Goal: Use online tool/utility: Utilize a website feature to perform a specific function

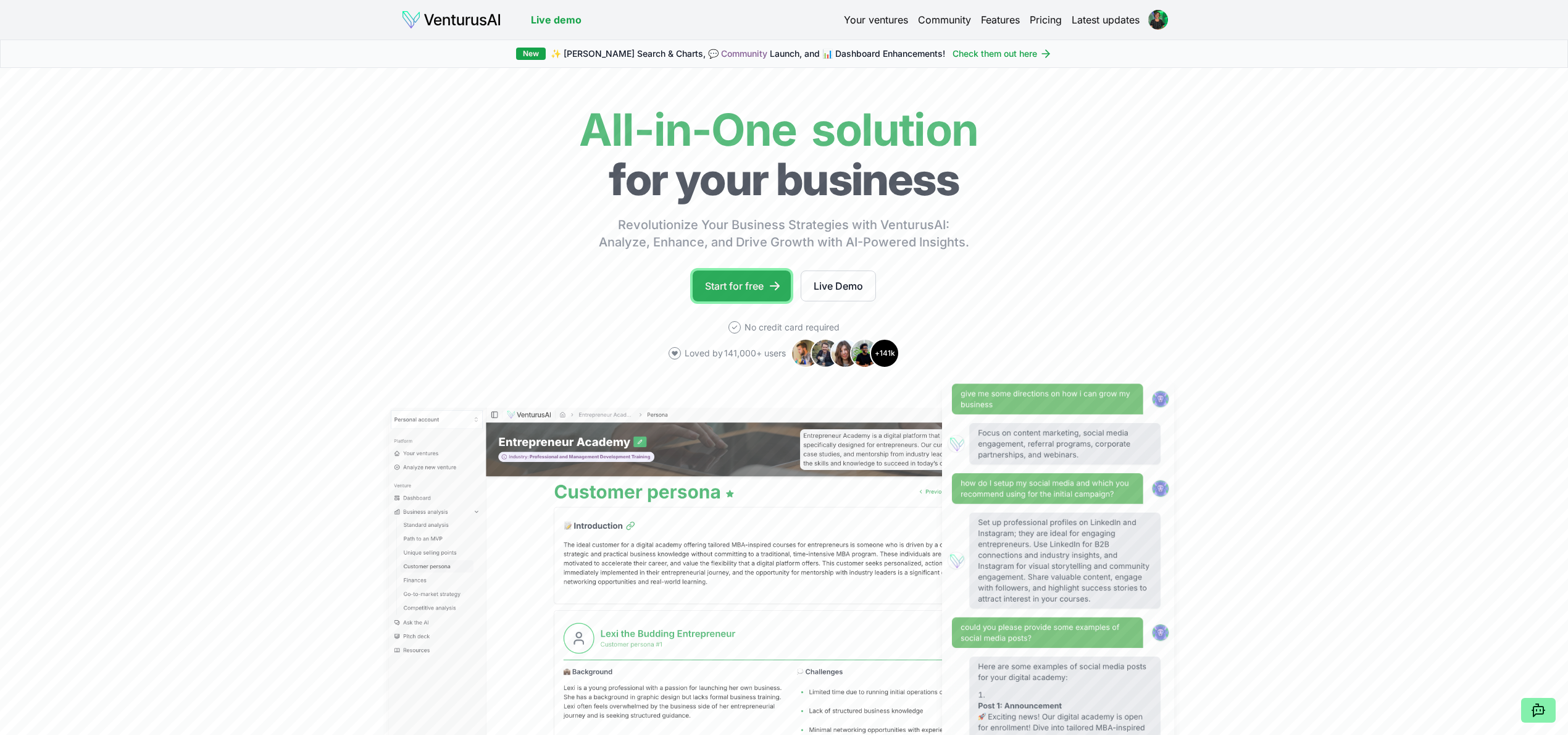
click at [729, 285] on link "Start for free" at bounding box center [742, 285] width 98 height 31
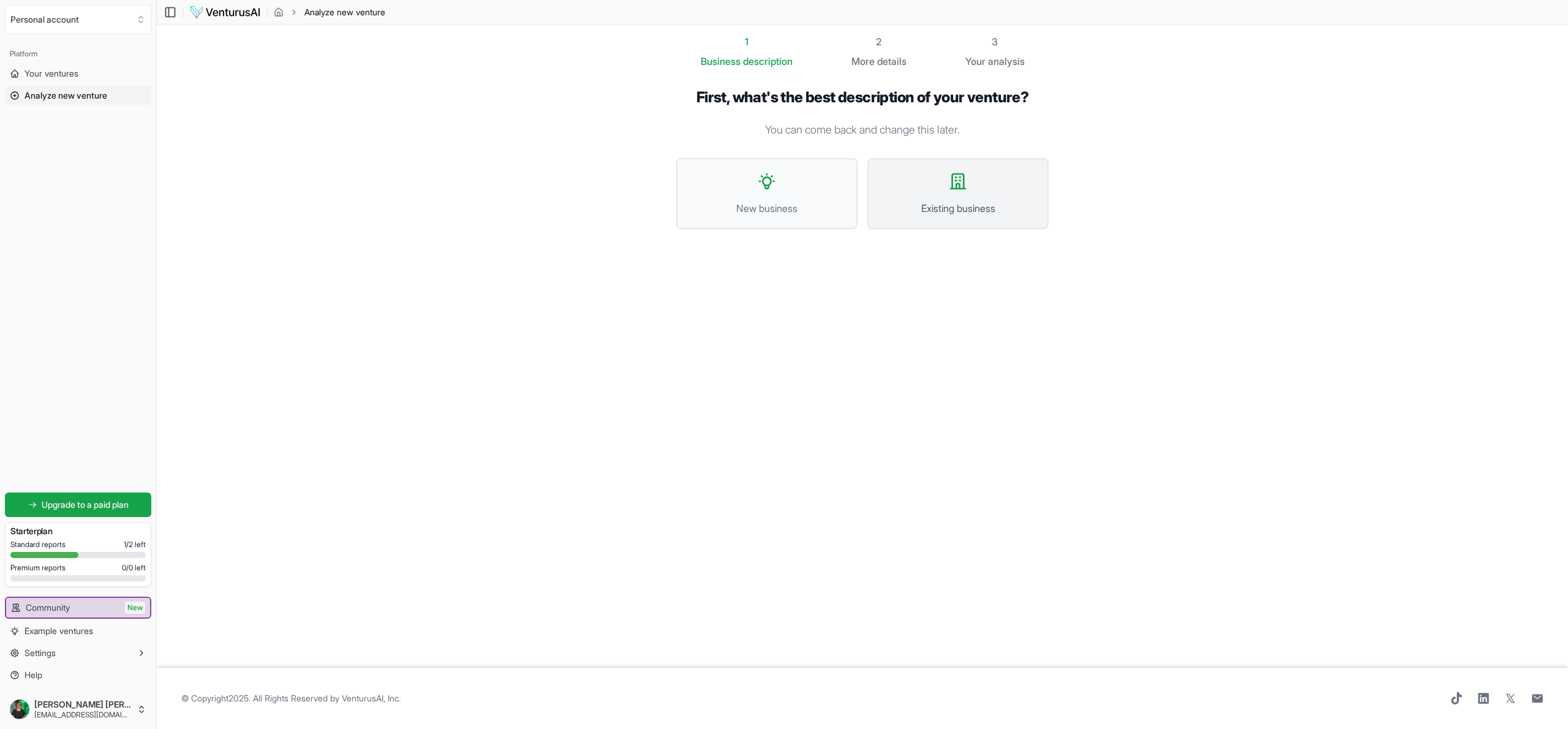
click at [986, 213] on button "Existing business" at bounding box center [957, 194] width 181 height 71
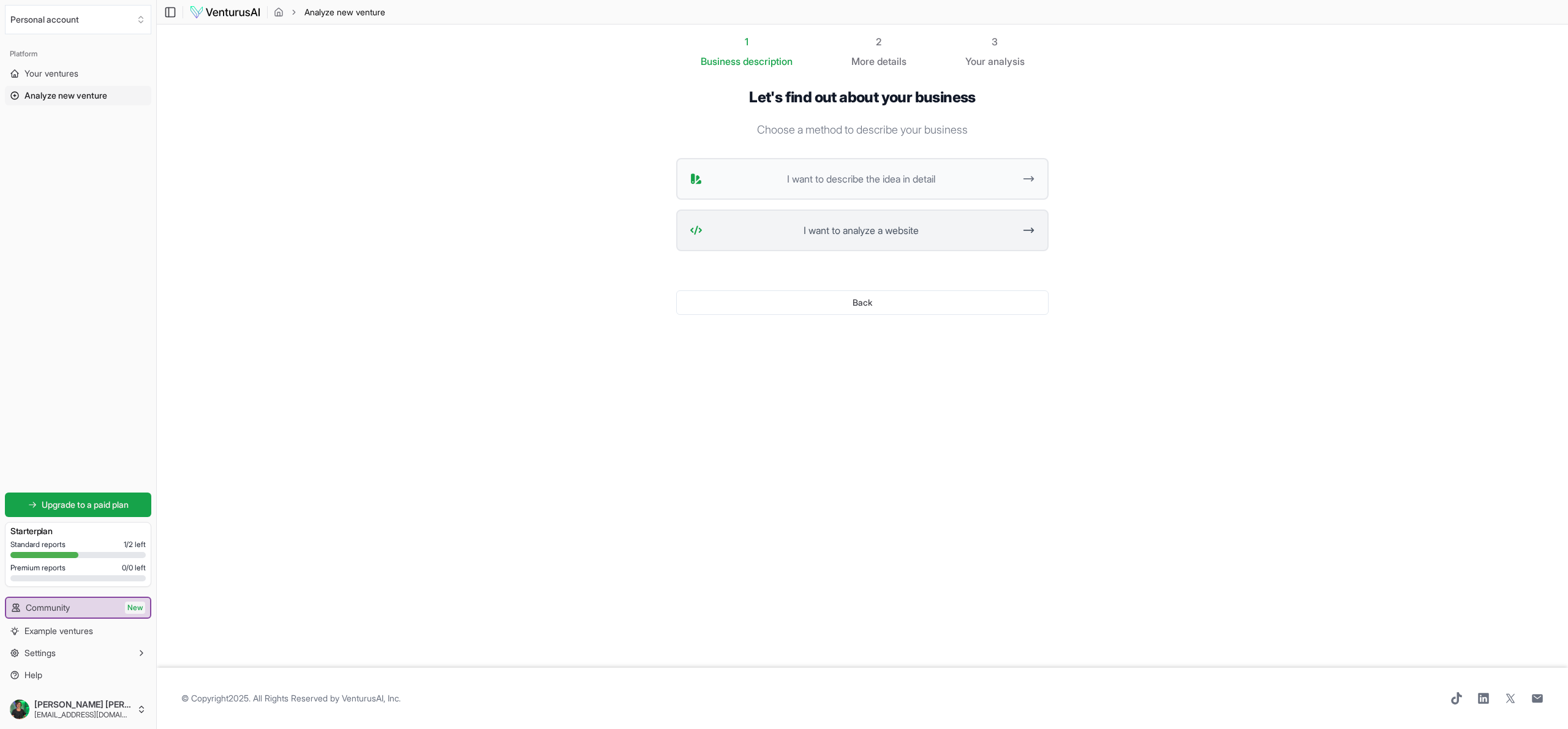
click at [777, 233] on span "I want to analyze a website" at bounding box center [860, 230] width 307 height 14
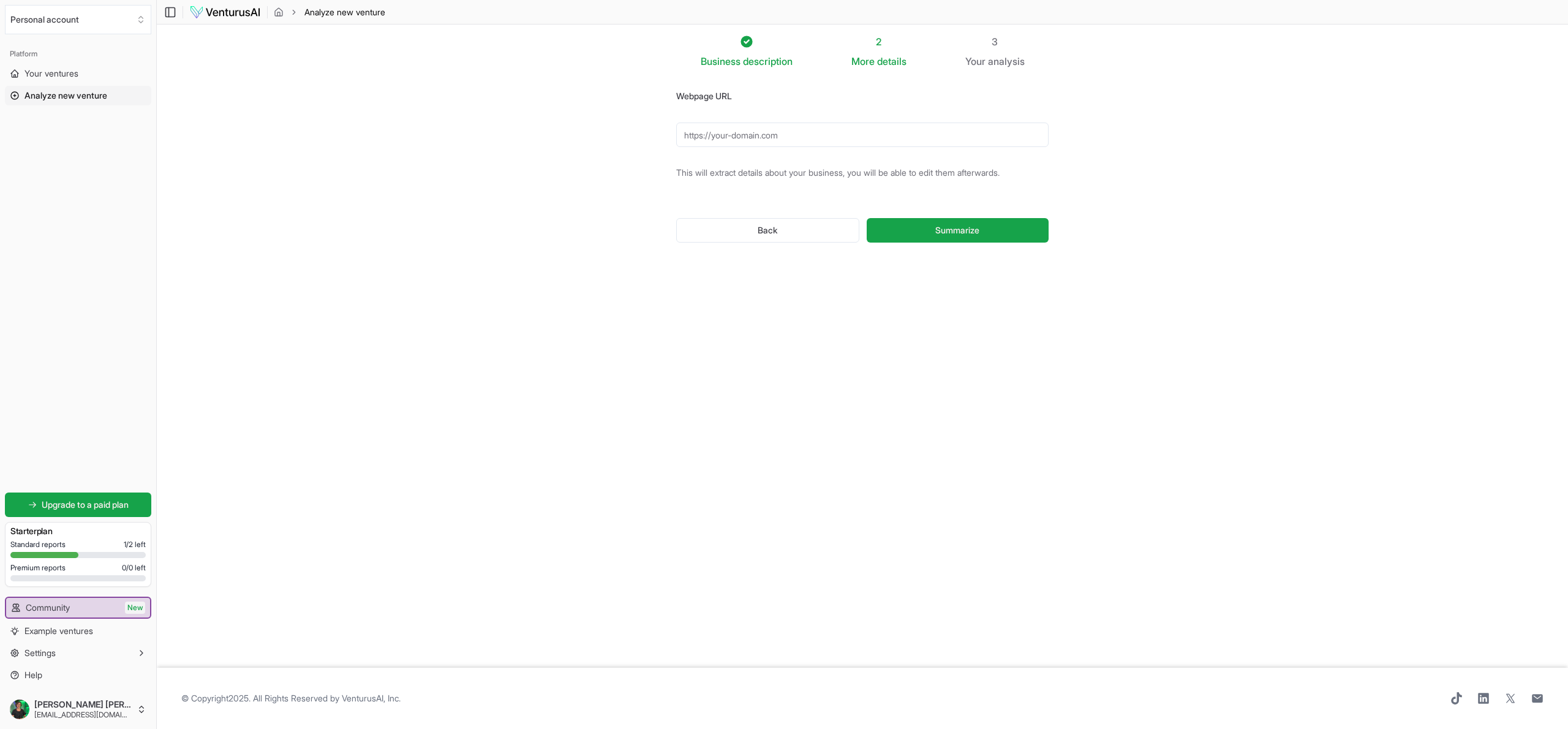
click at [729, 136] on input "Webpage URL" at bounding box center [862, 135] width 373 height 25
paste input "[URL][DOMAIN_NAME]"
type input "[URL][DOMAIN_NAME]"
click at [947, 226] on span "Summarize" at bounding box center [957, 230] width 44 height 12
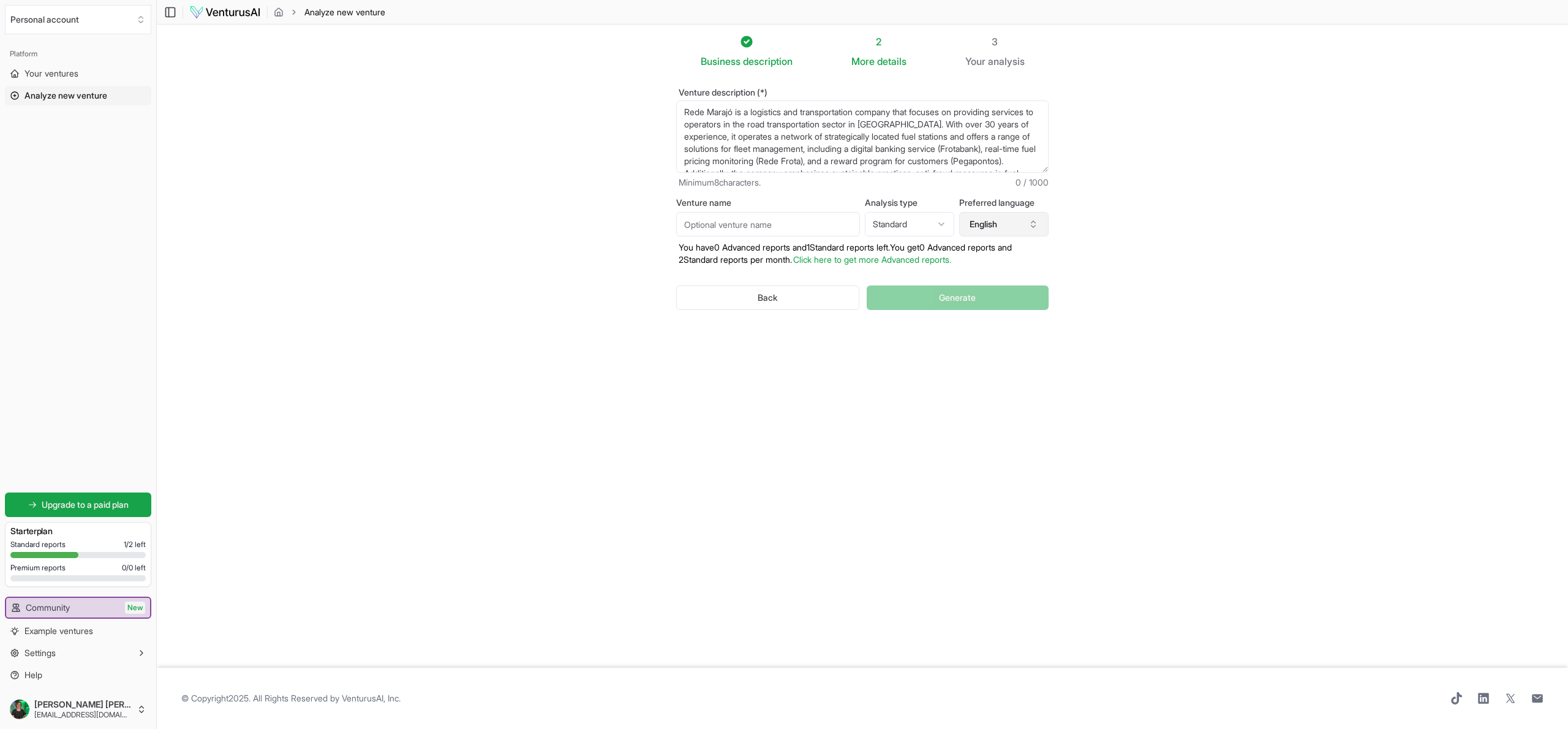
click at [993, 228] on button "English" at bounding box center [1004, 224] width 90 height 25
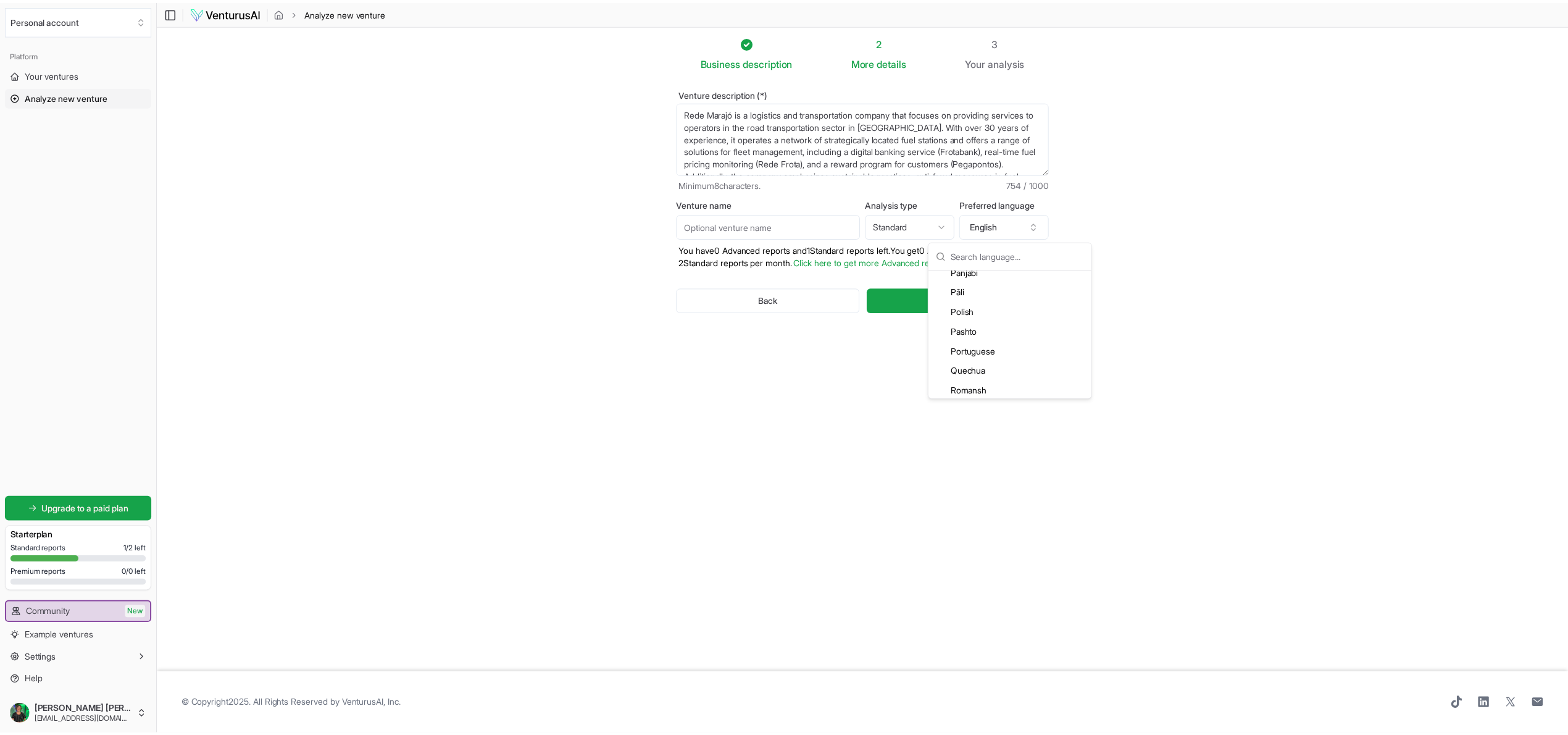
scroll to position [2553, 0]
click at [986, 284] on div "Portuguese" at bounding box center [1017, 279] width 159 height 20
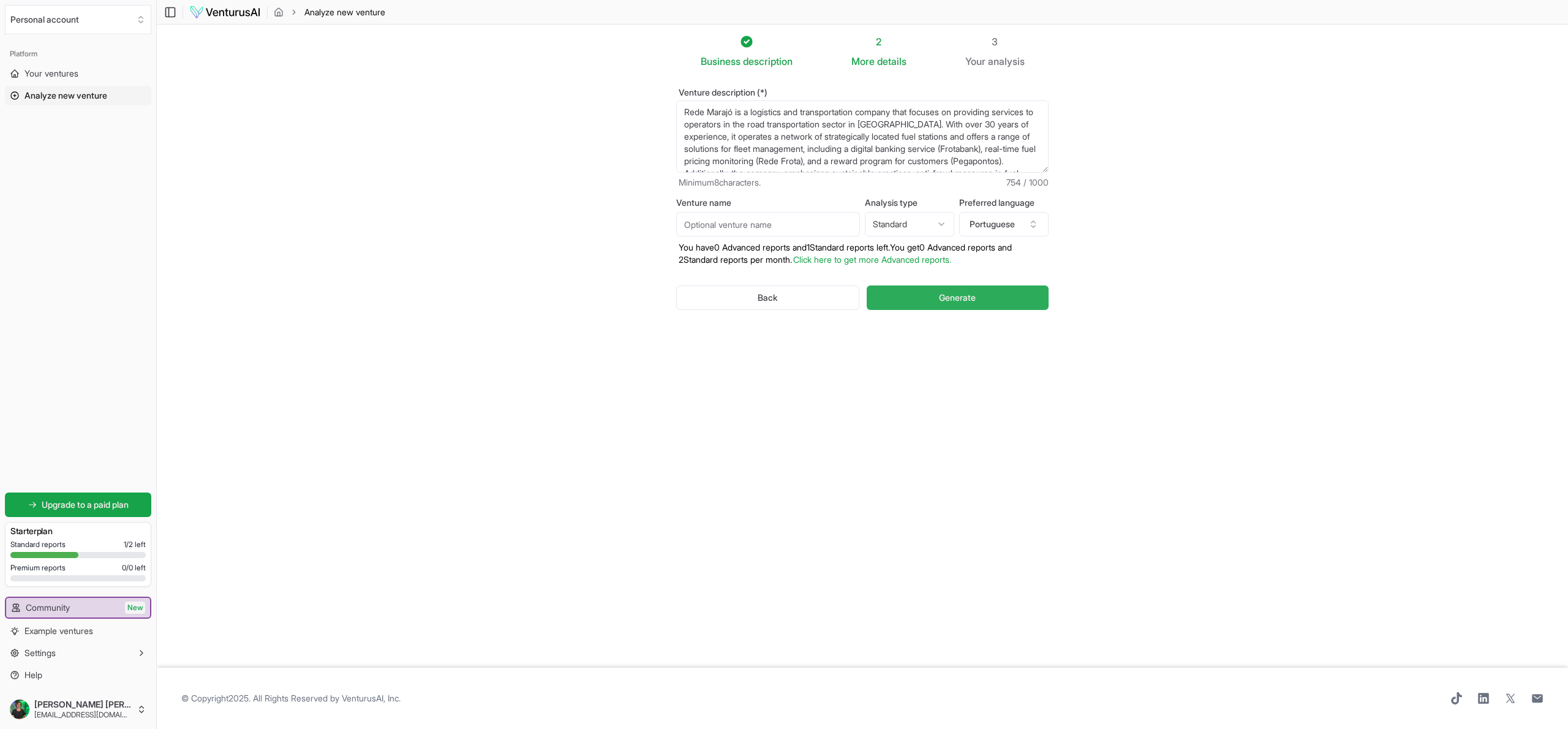
click at [942, 302] on span "Generate" at bounding box center [957, 297] width 37 height 12
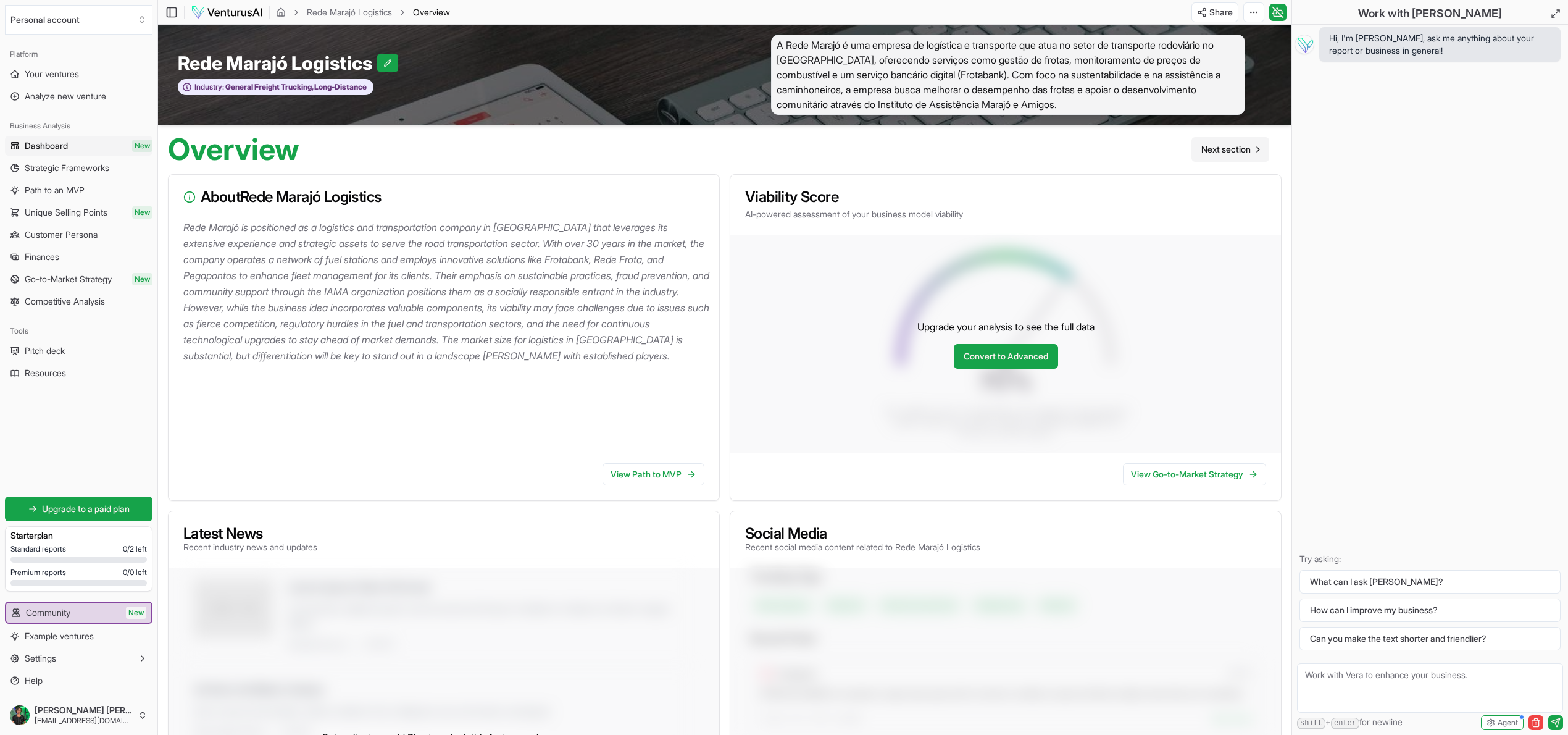
click at [1219, 151] on span "Next section" at bounding box center [1226, 150] width 50 height 12
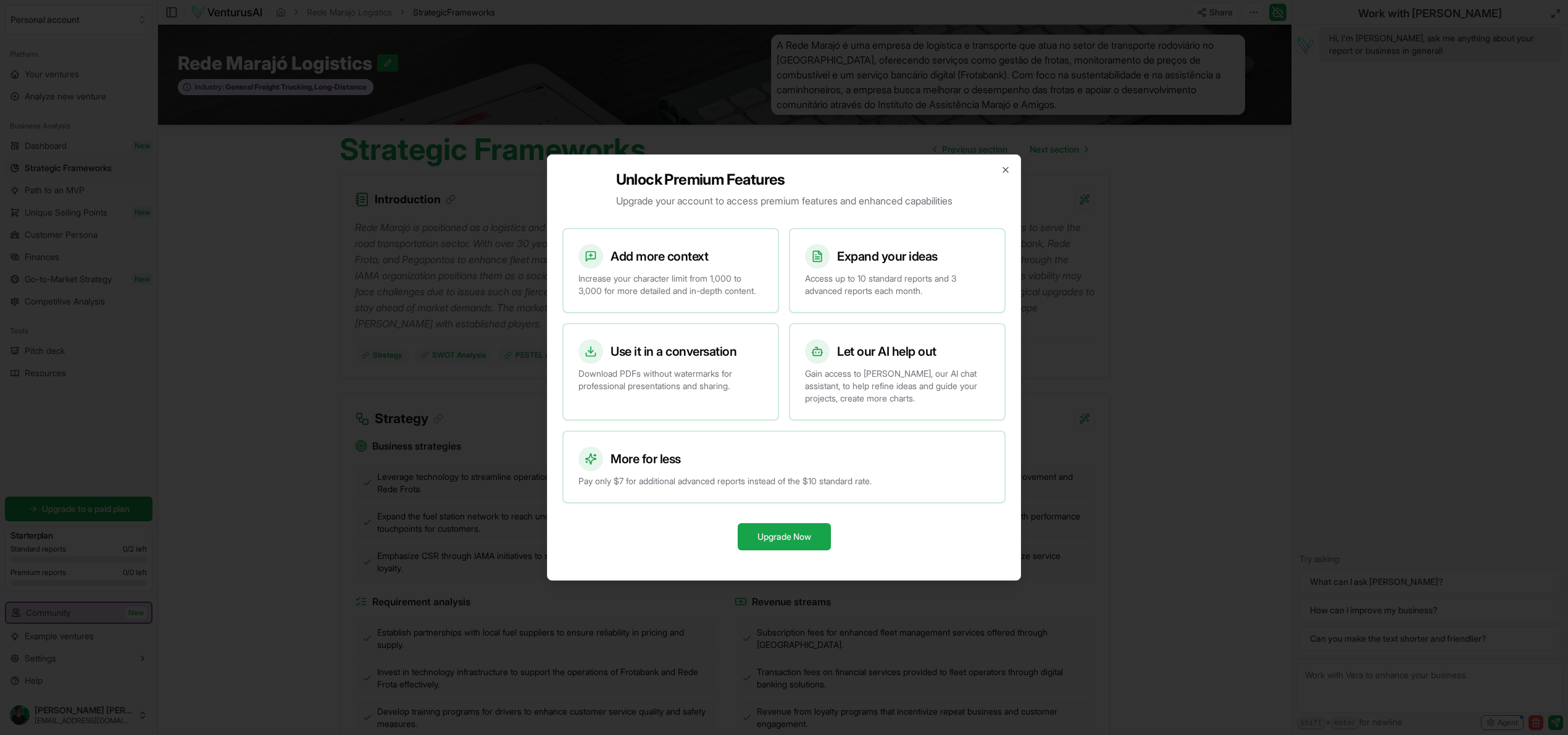
click at [1003, 171] on div "Unlock Premium Features Upgrade your account to access premium features and enh…" at bounding box center [784, 368] width 474 height 426
click at [1008, 168] on icon "button" at bounding box center [1006, 170] width 10 height 10
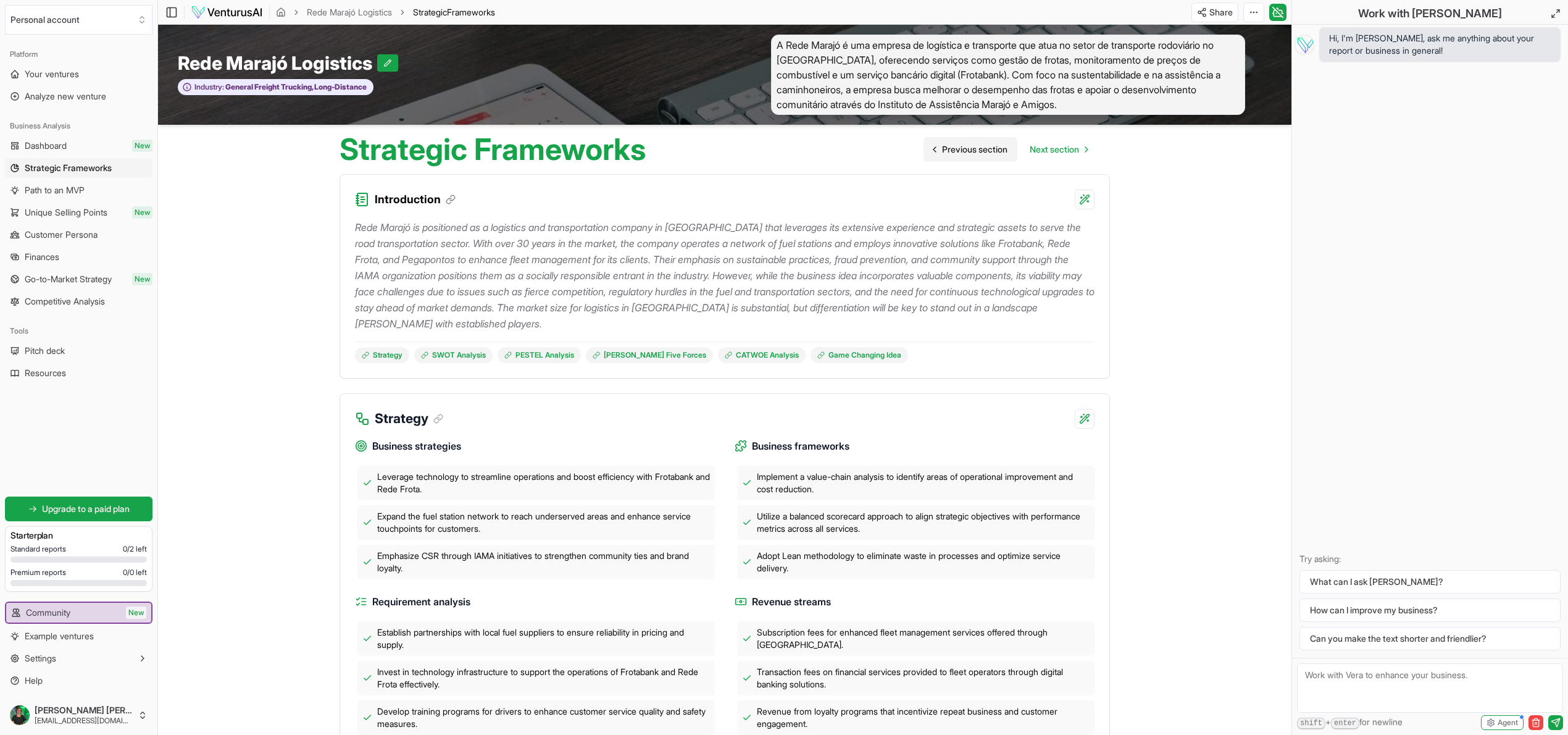
click at [942, 145] on span "Previous section" at bounding box center [975, 150] width 65 height 12
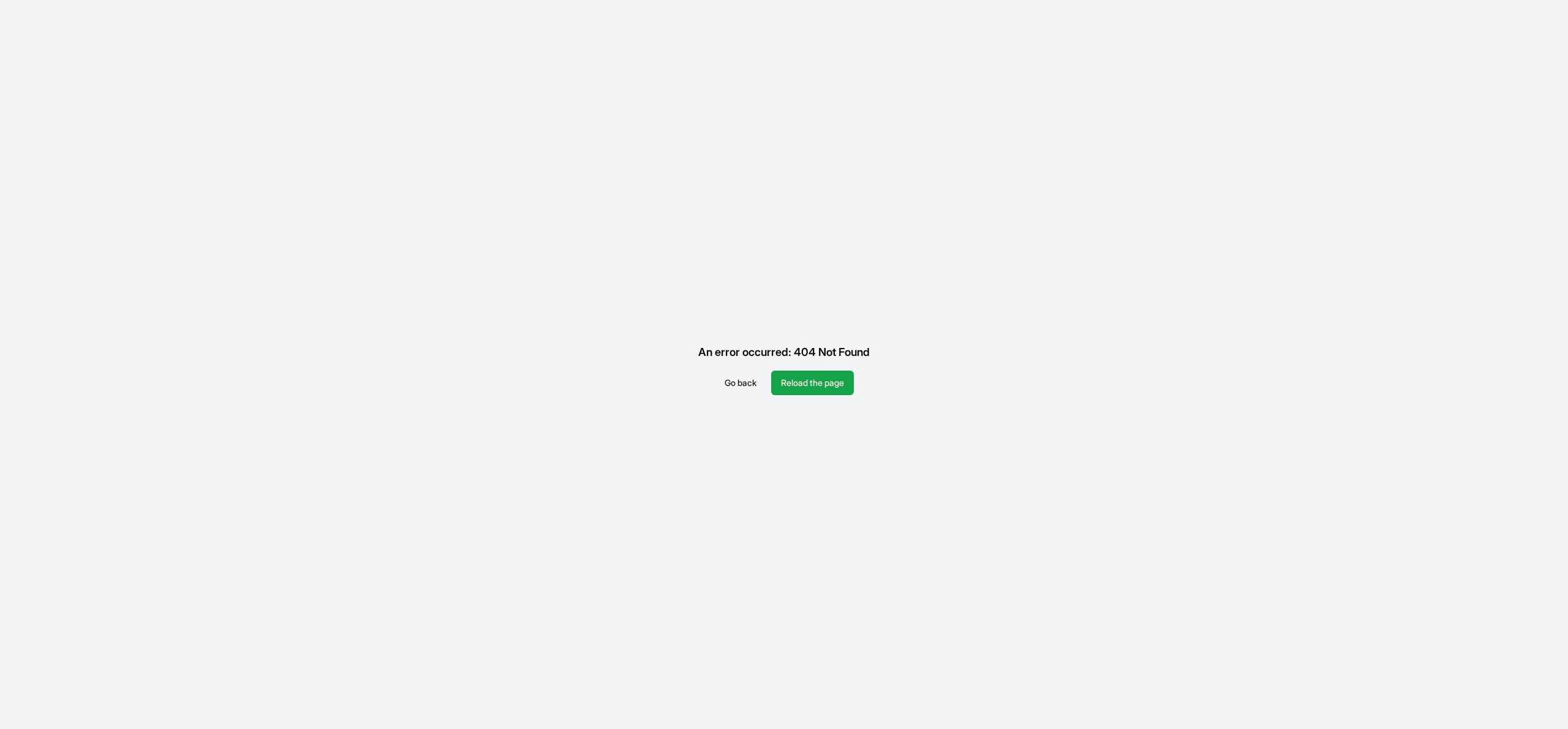
click at [736, 383] on button "Go back" at bounding box center [740, 383] width 51 height 25
